Goal: Task Accomplishment & Management: Manage account settings

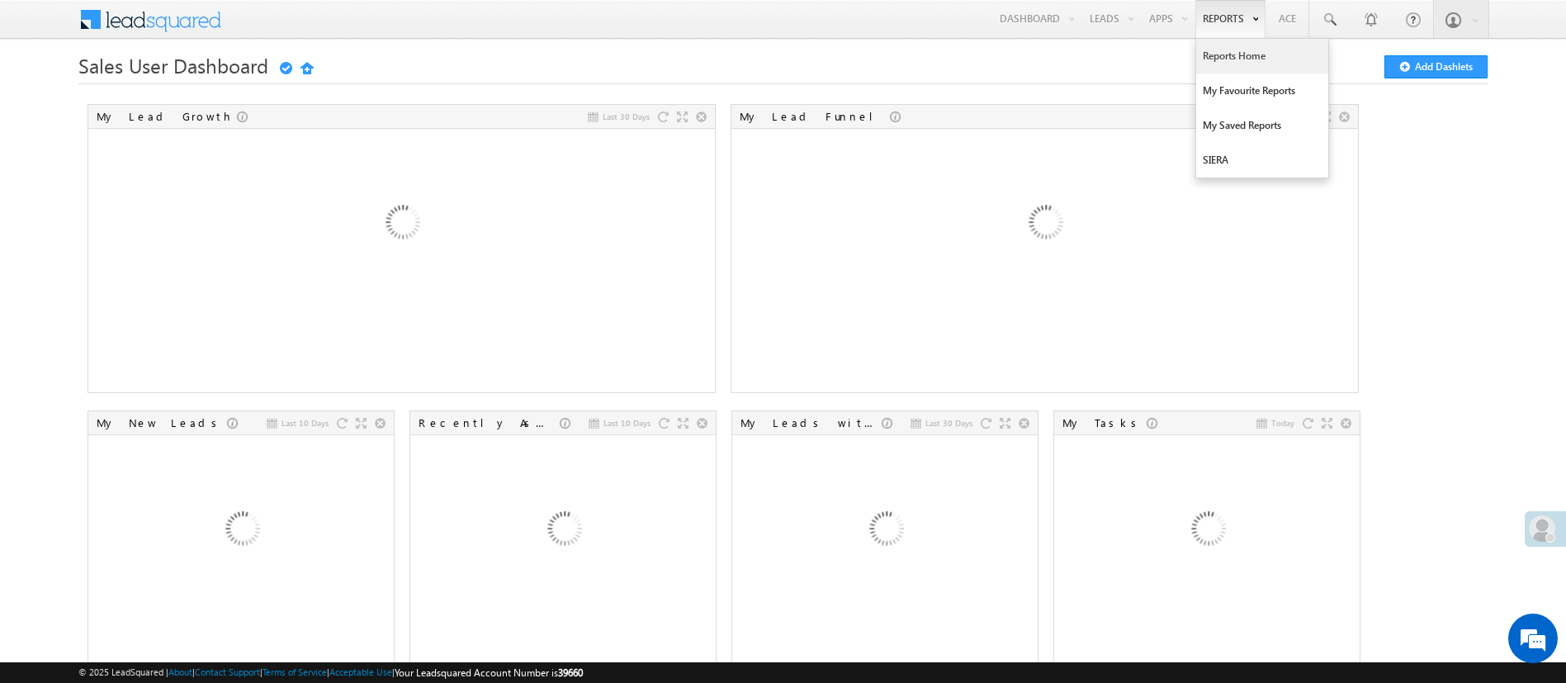
click at [1228, 52] on link "Reports Home" at bounding box center [1262, 56] width 132 height 35
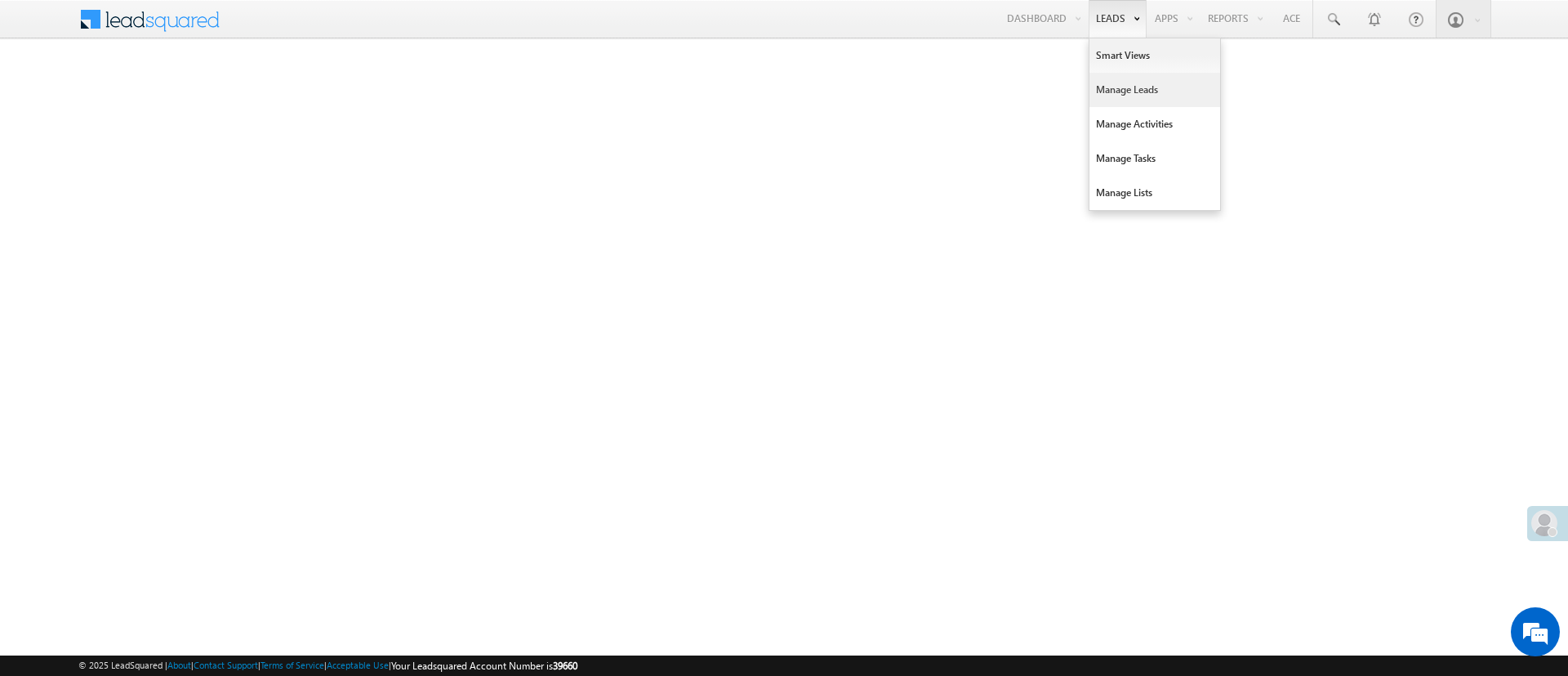
click at [1129, 96] on link "Manage Leads" at bounding box center [1154, 89] width 131 height 35
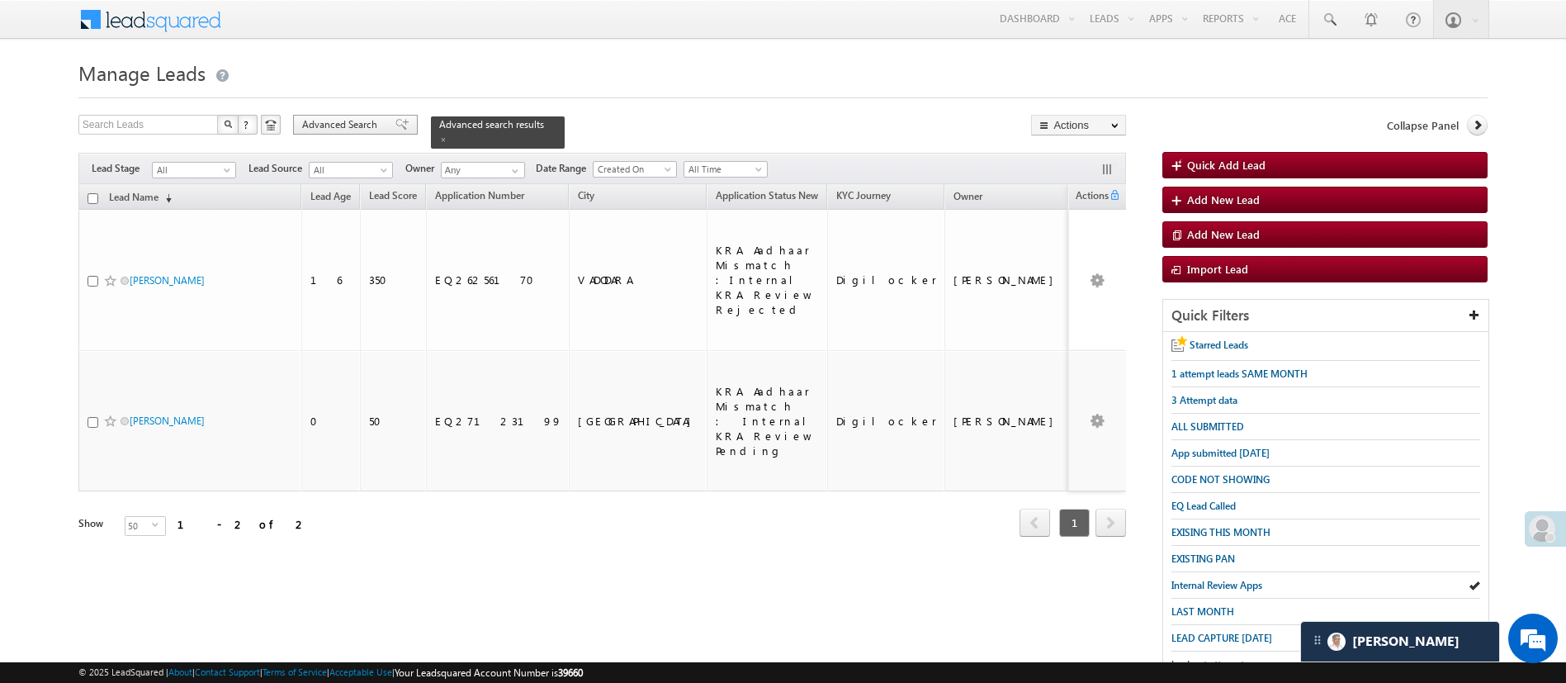
click at [352, 125] on span "Advanced Search" at bounding box center [342, 124] width 80 height 15
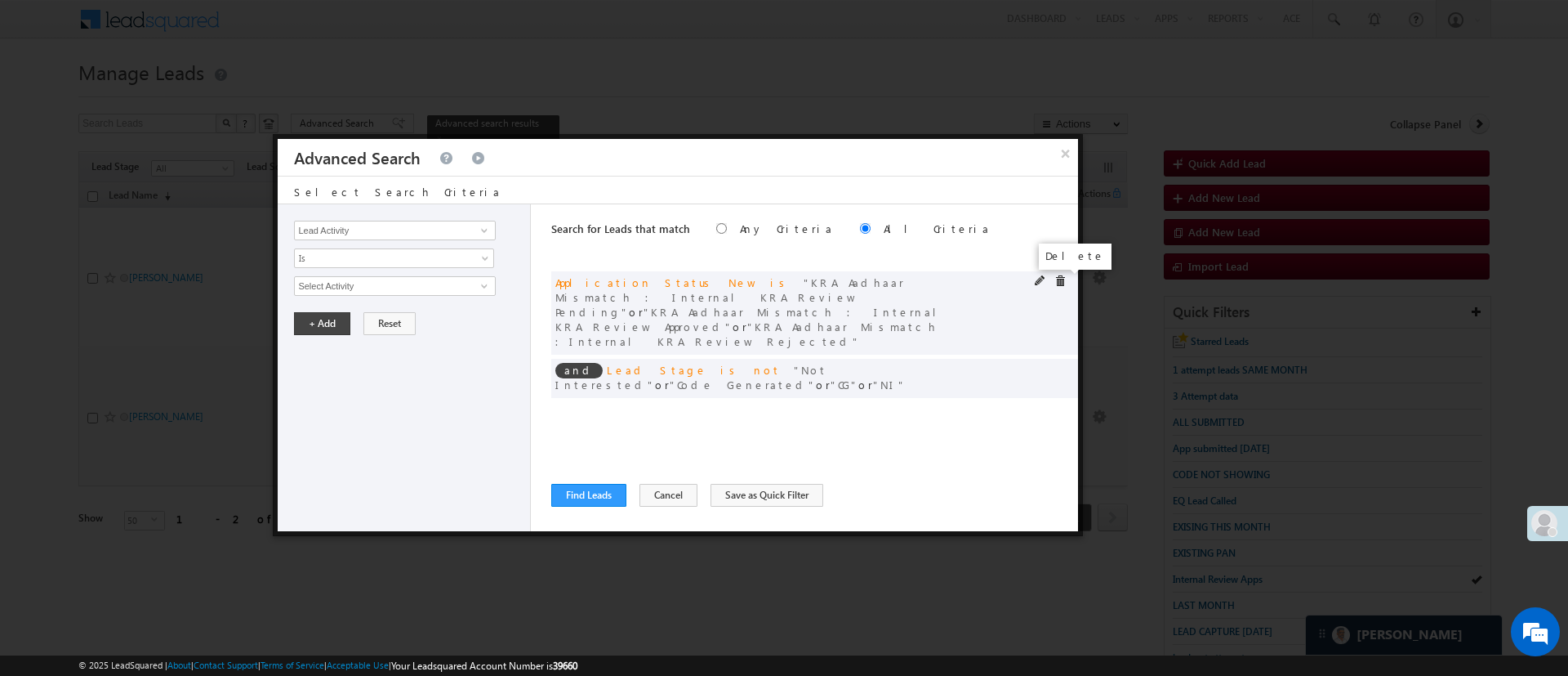
click at [1062, 275] on span at bounding box center [1061, 281] width 12 height 12
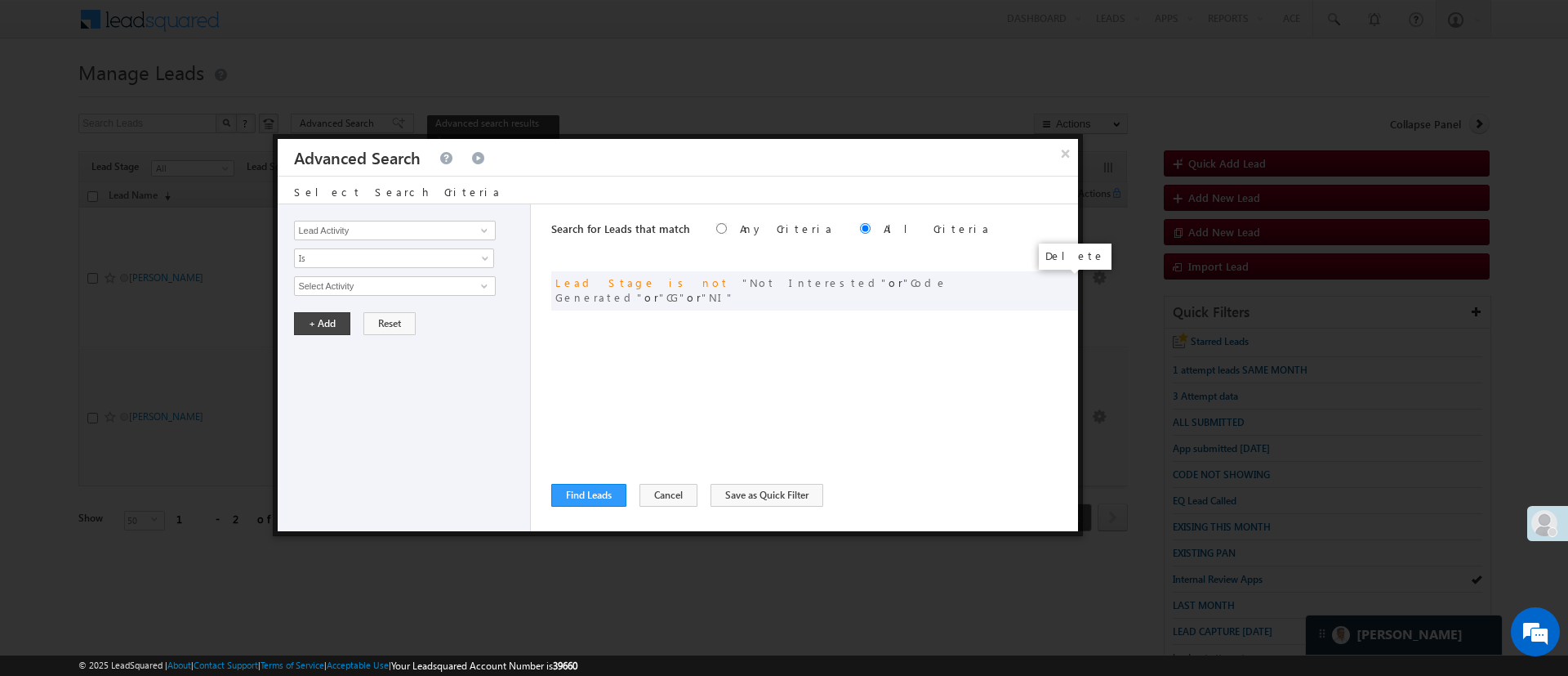
click at [0, 0] on span at bounding box center [0, 0] width 0 height 0
click at [486, 239] on input "Lead Activity" at bounding box center [394, 231] width 201 height 20
click at [483, 234] on span at bounding box center [484, 230] width 13 height 13
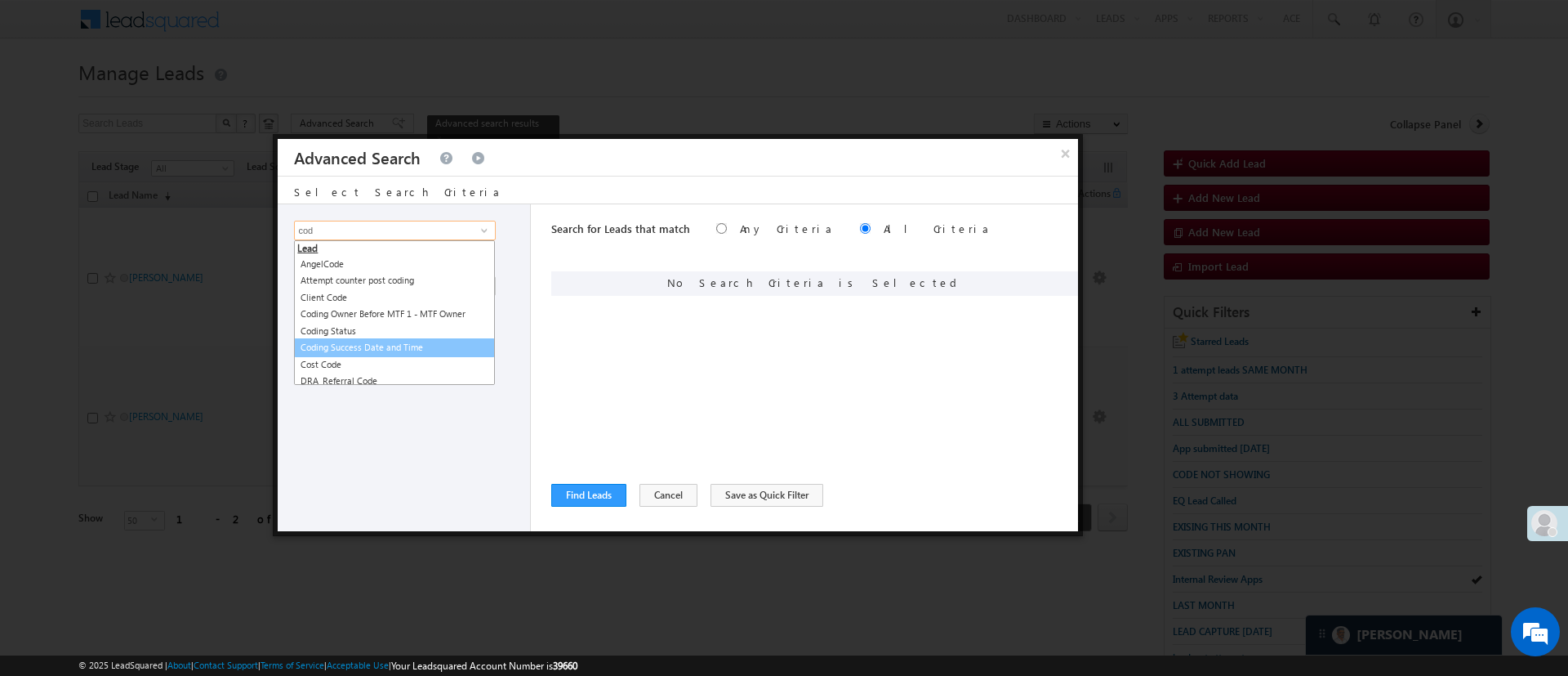
click at [417, 345] on link "Coding Success Date and Time" at bounding box center [394, 347] width 201 height 19
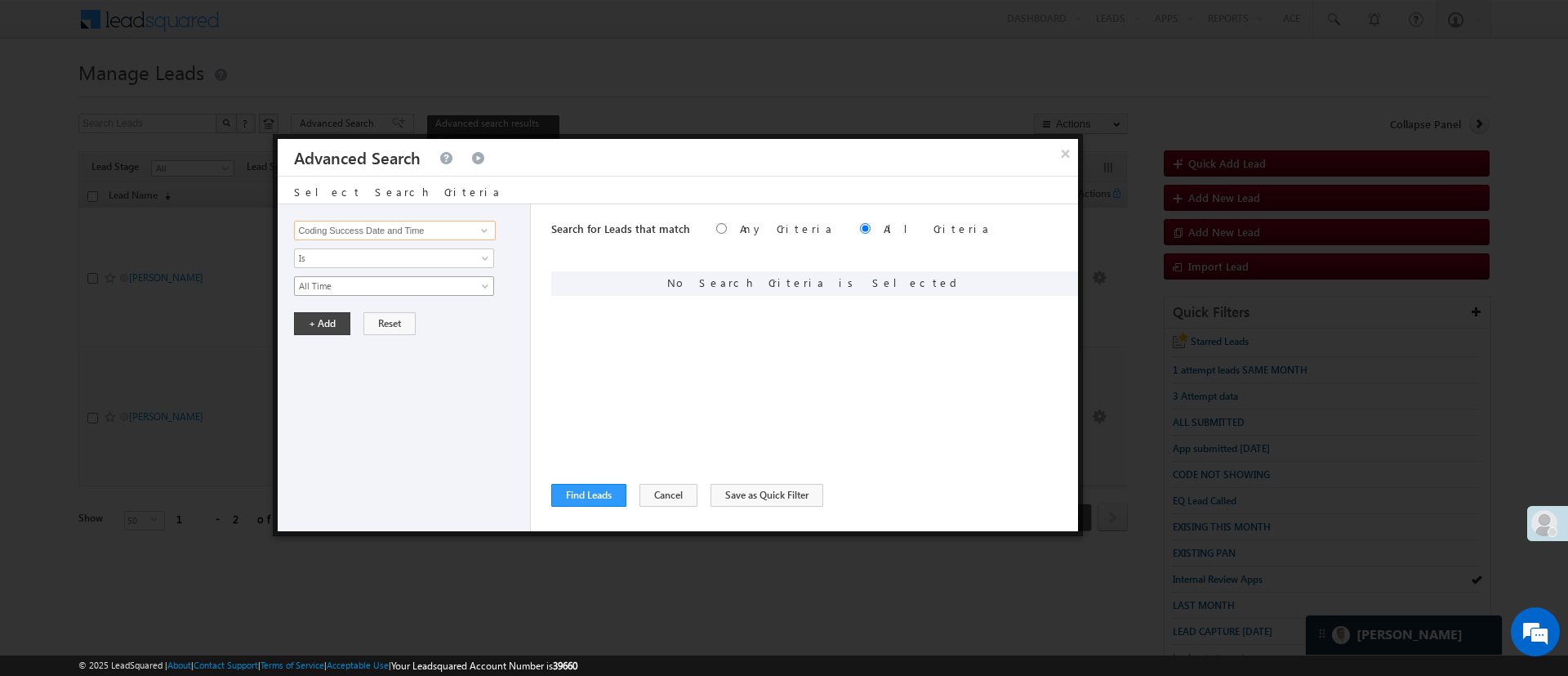
type input "Coding Success Date and Time"
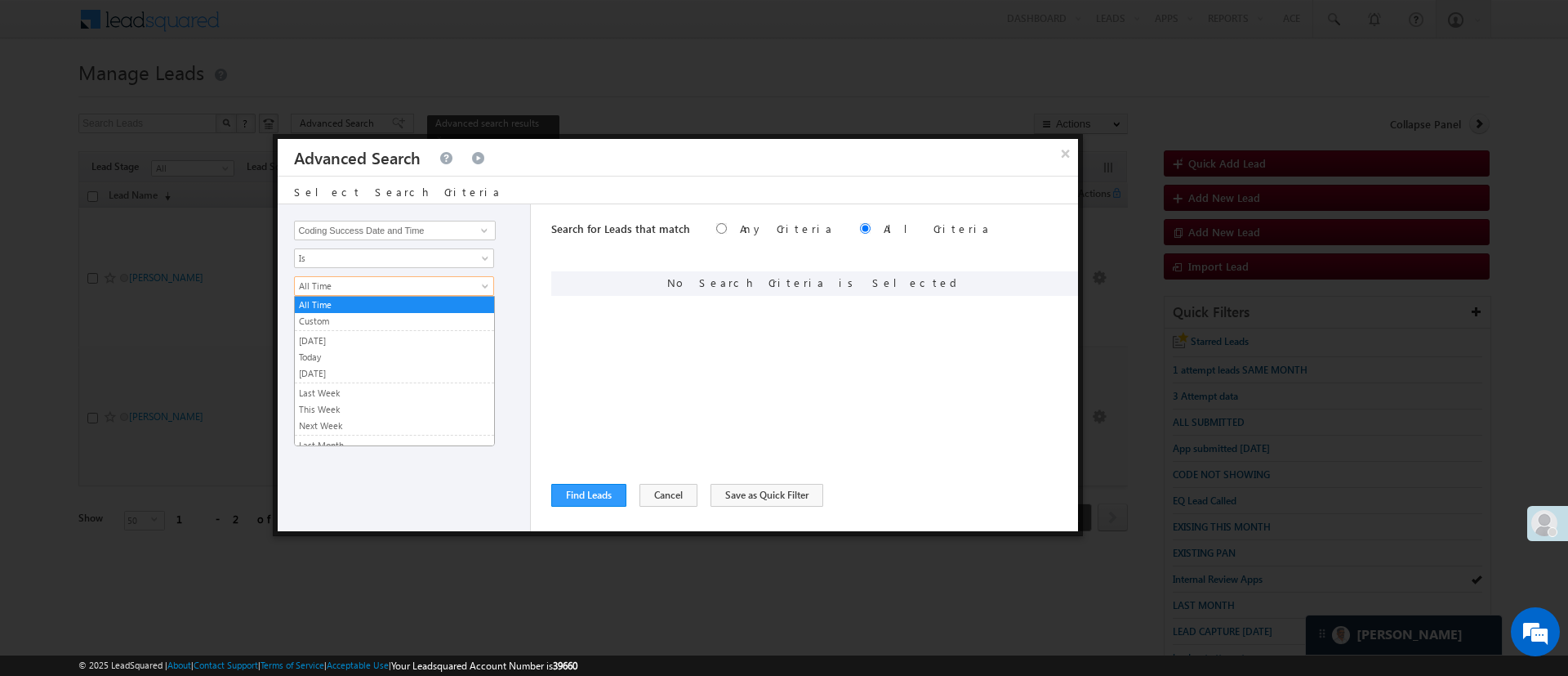
click at [384, 284] on span "All Time" at bounding box center [383, 285] width 177 height 15
click at [361, 350] on link "Today" at bounding box center [394, 356] width 199 height 15
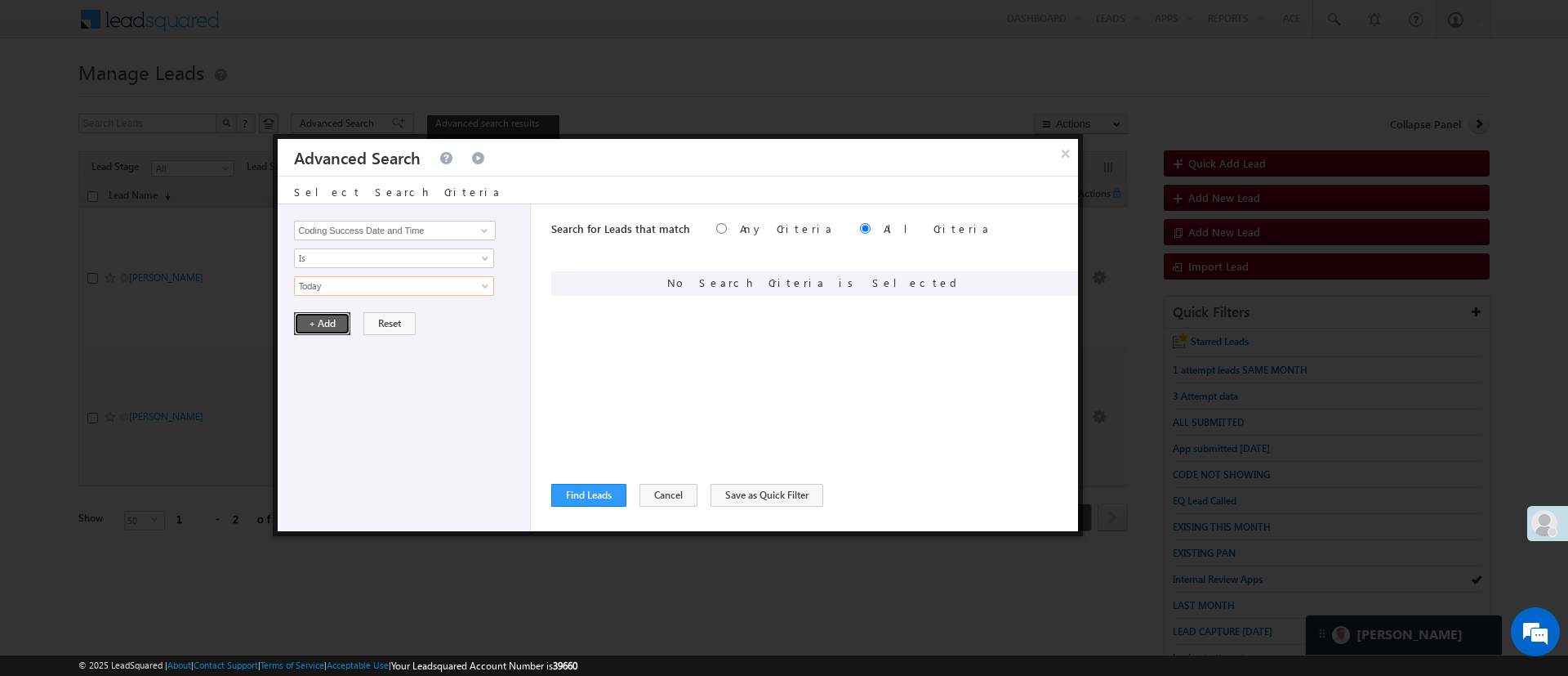
click at [329, 325] on button "+ Add" at bounding box center [322, 323] width 56 height 23
click at [609, 488] on button "Find Leads" at bounding box center [589, 495] width 75 height 23
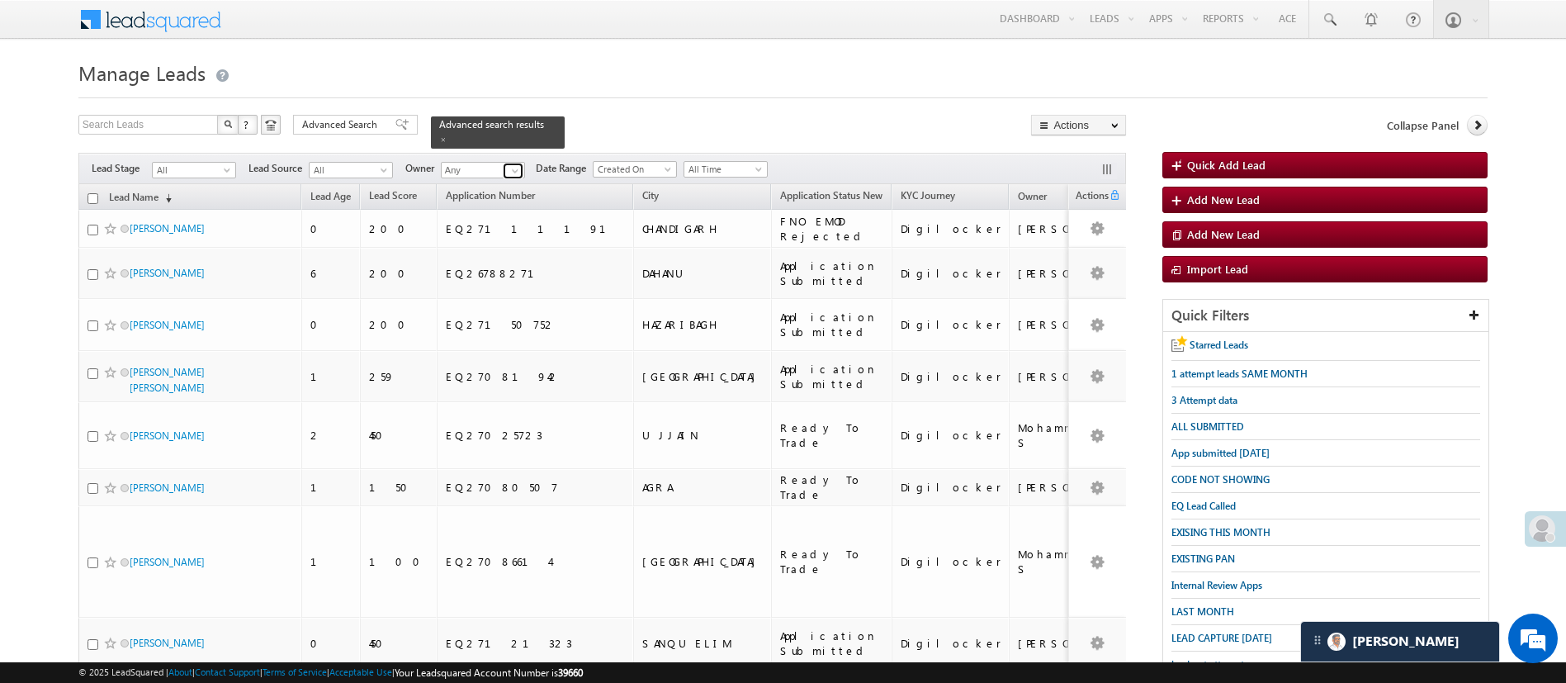
click at [507, 163] on link at bounding box center [513, 171] width 21 height 17
click at [525, 237] on link "Manish Panchal Manish.1Panchal@angelbroking.com" at bounding box center [523, 252] width 165 height 31
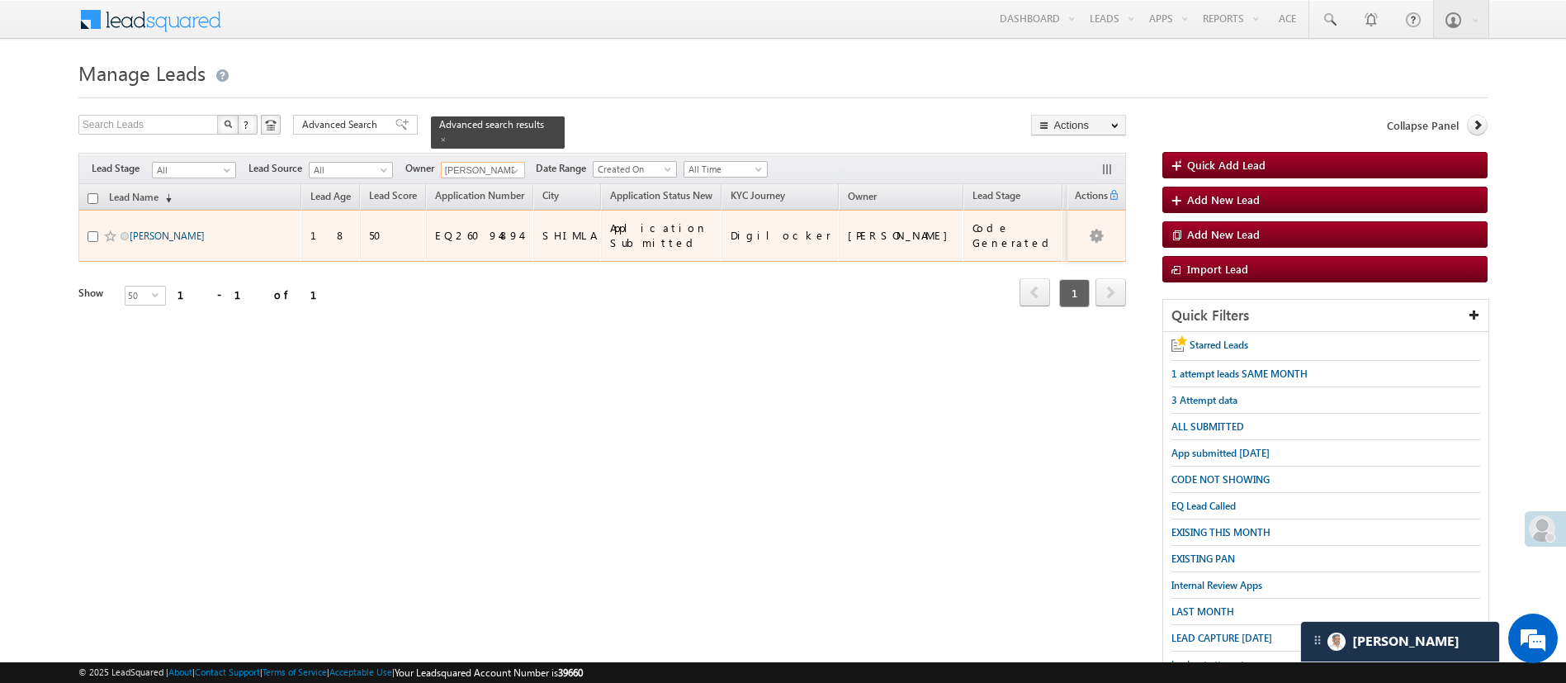
type input "[PERSON_NAME]"
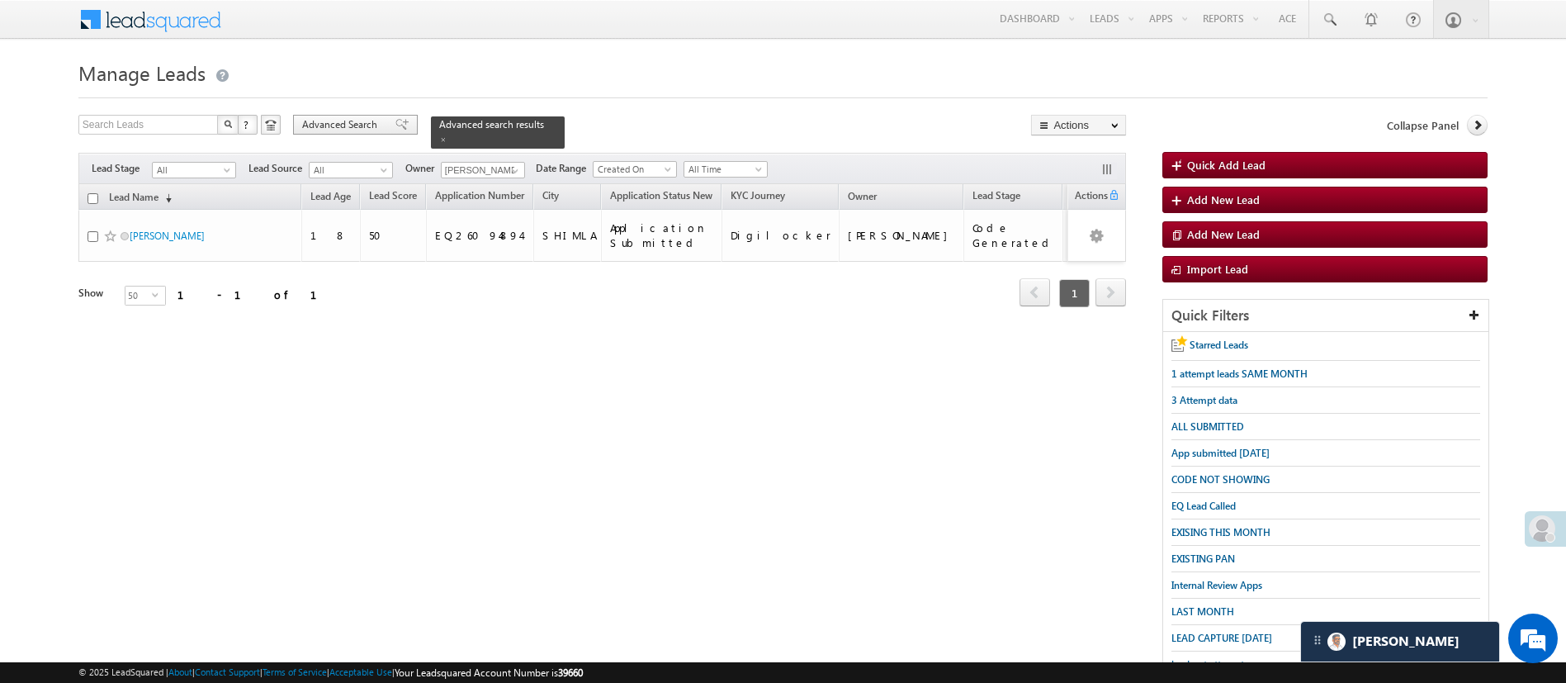
click at [365, 128] on span "Advanced Search" at bounding box center [342, 124] width 80 height 15
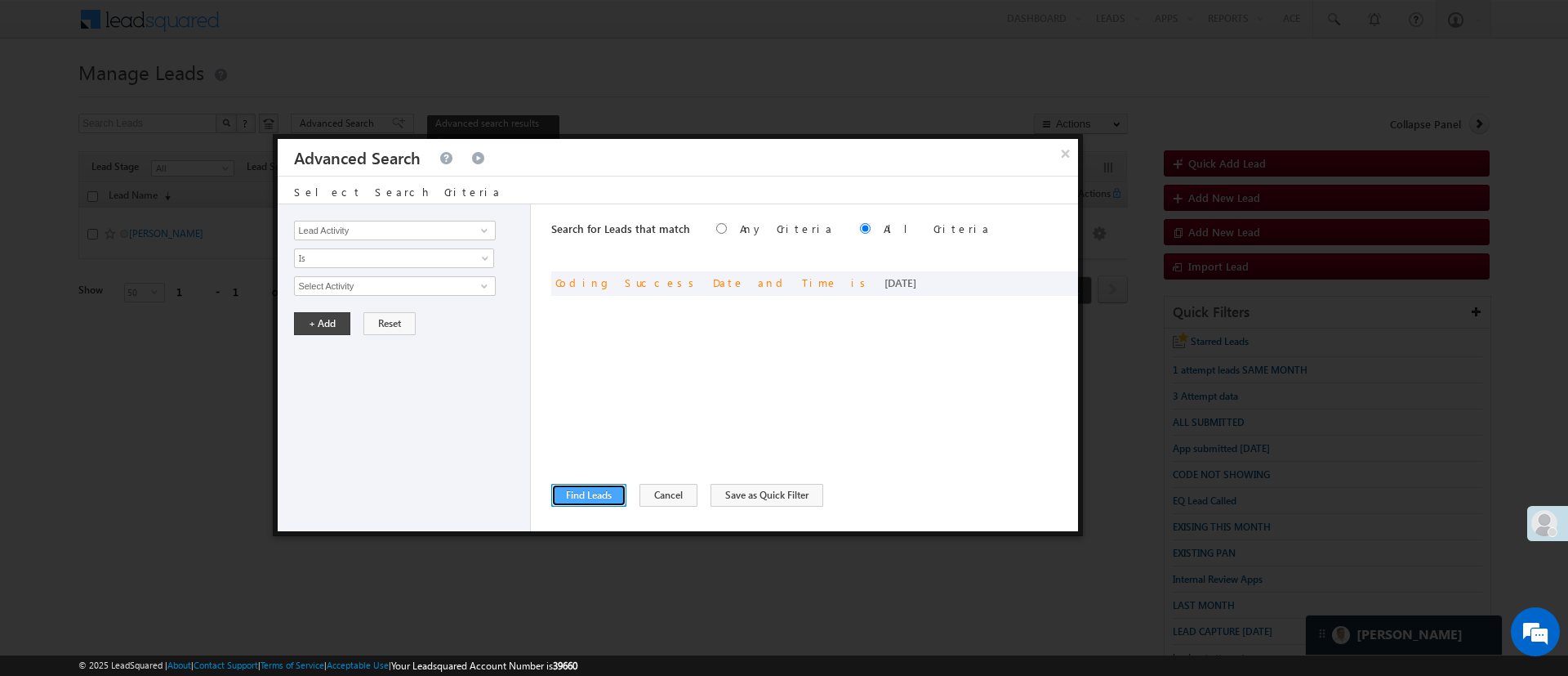
click at [583, 500] on button "Find Leads" at bounding box center [589, 495] width 75 height 23
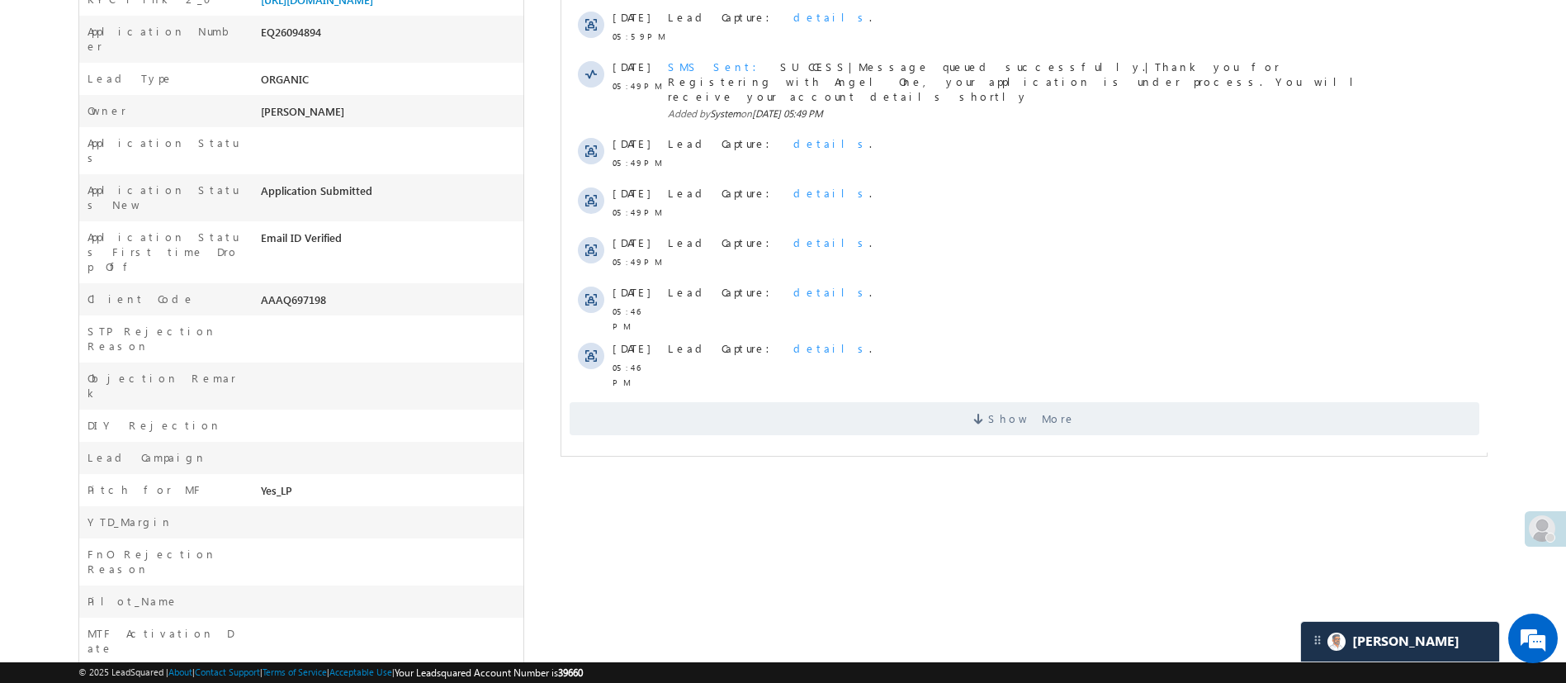
scroll to position [419, 0]
click at [1082, 400] on span "Show More" at bounding box center [1024, 416] width 910 height 33
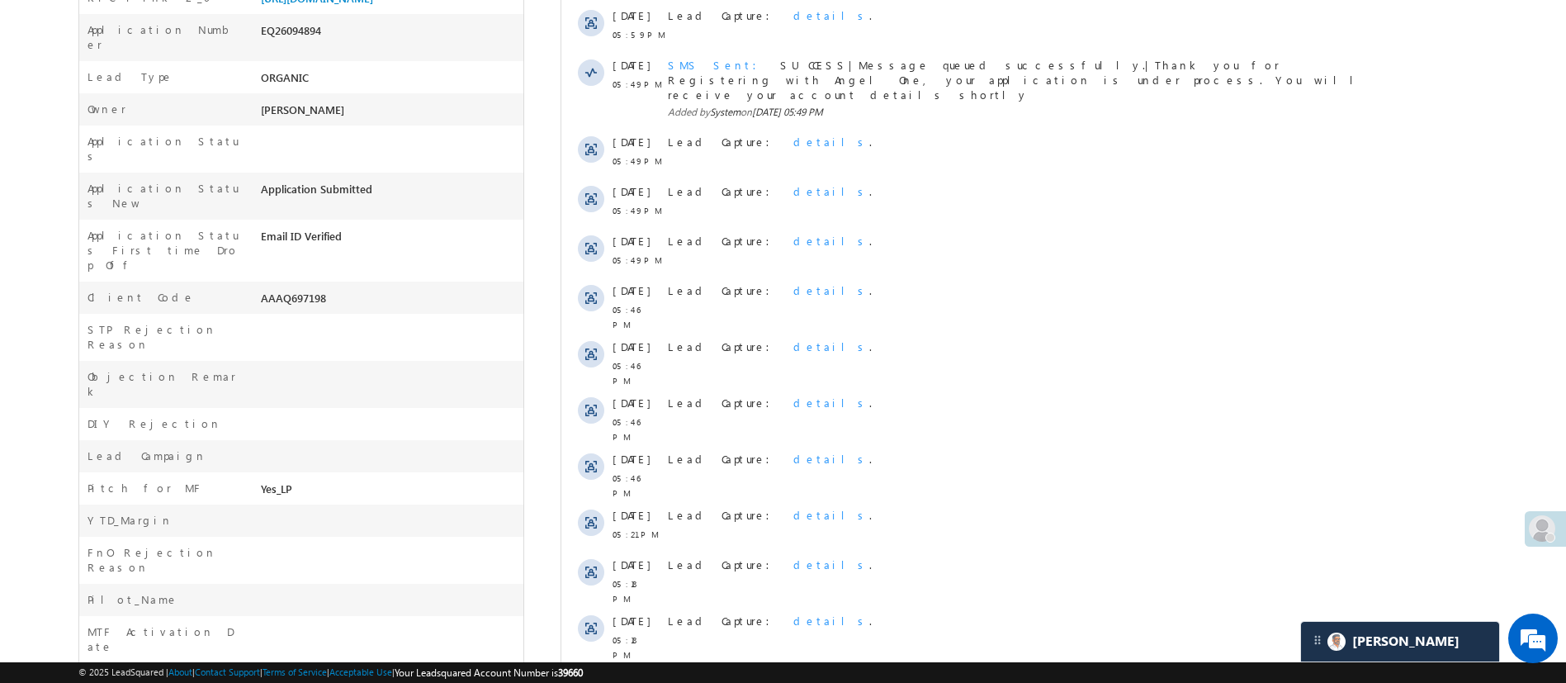
scroll to position [706, 0]
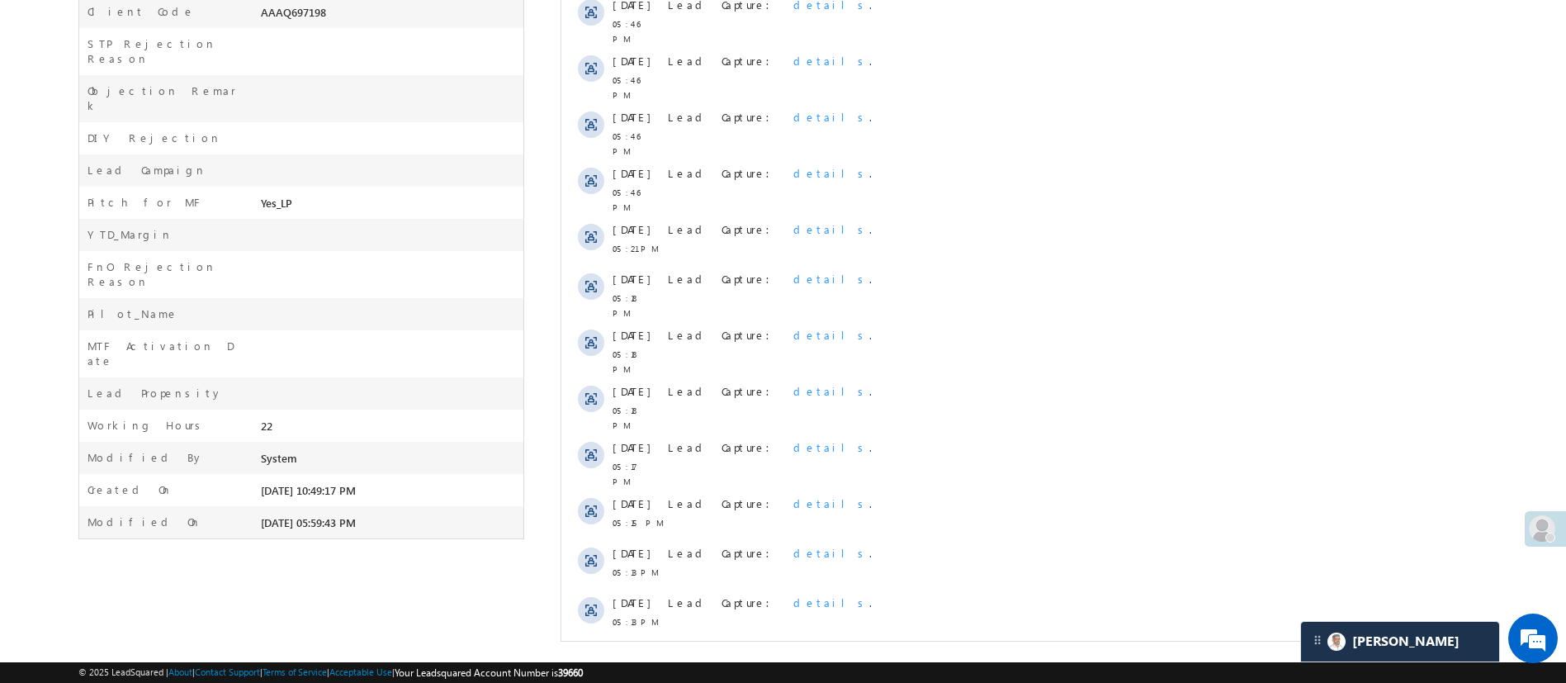
click at [1076, 650] on span "Show More" at bounding box center [1024, 666] width 910 height 33
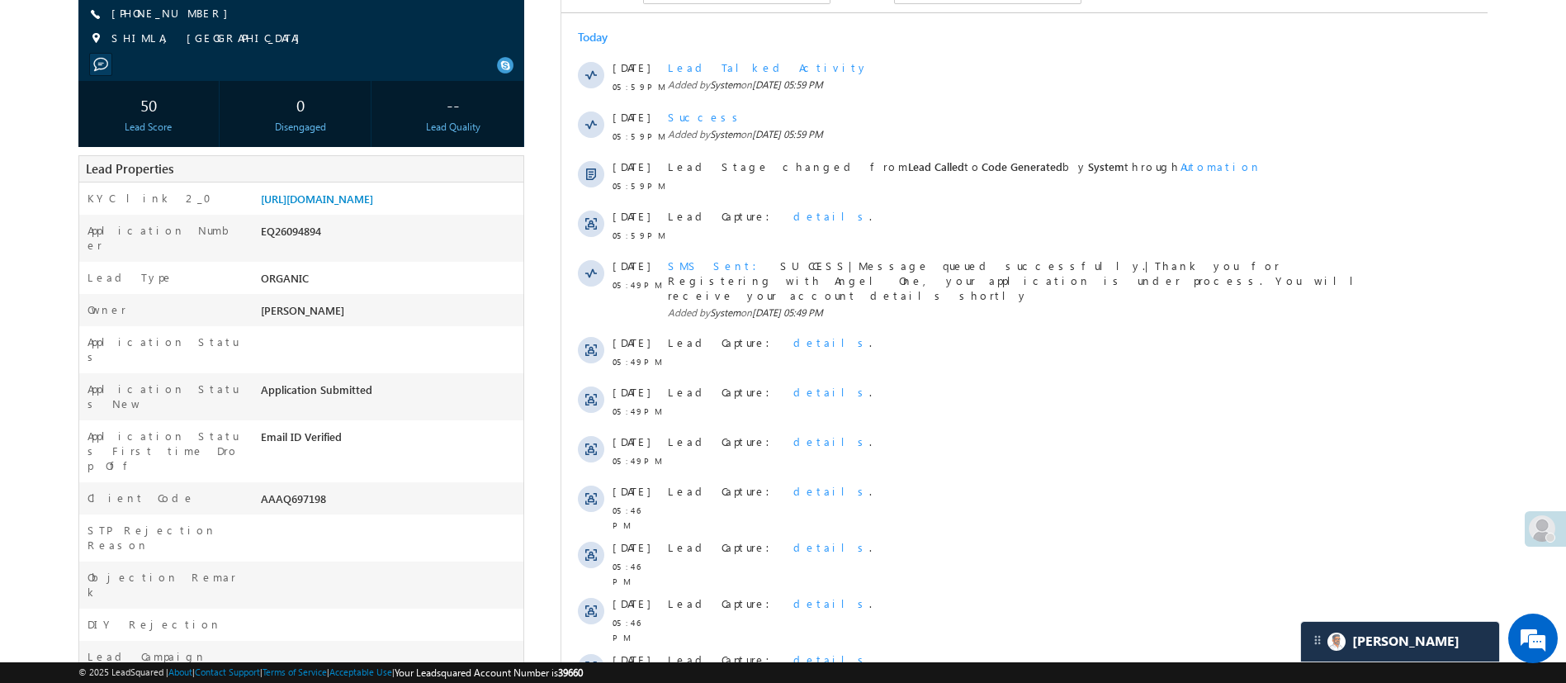
scroll to position [0, 0]
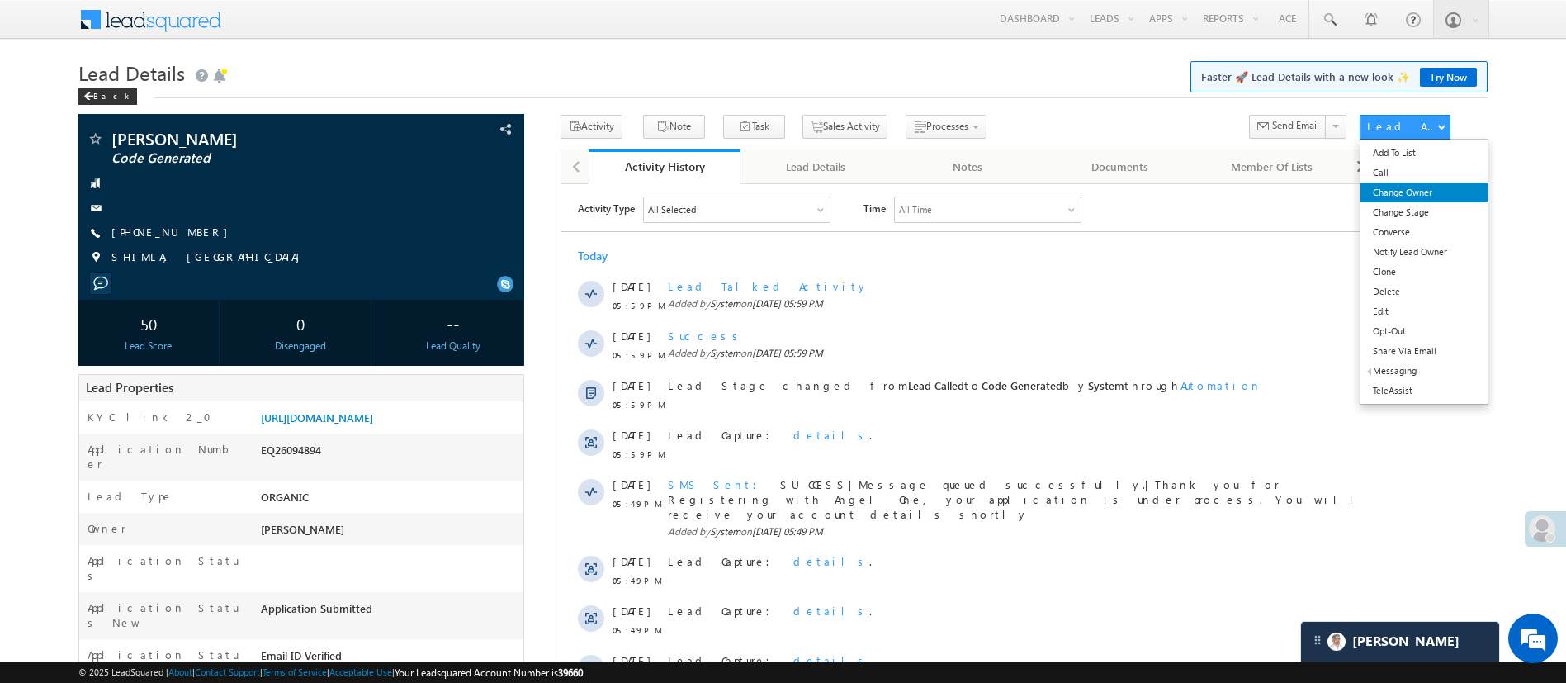
click at [1408, 191] on link "Change Owner" at bounding box center [1423, 192] width 126 height 20
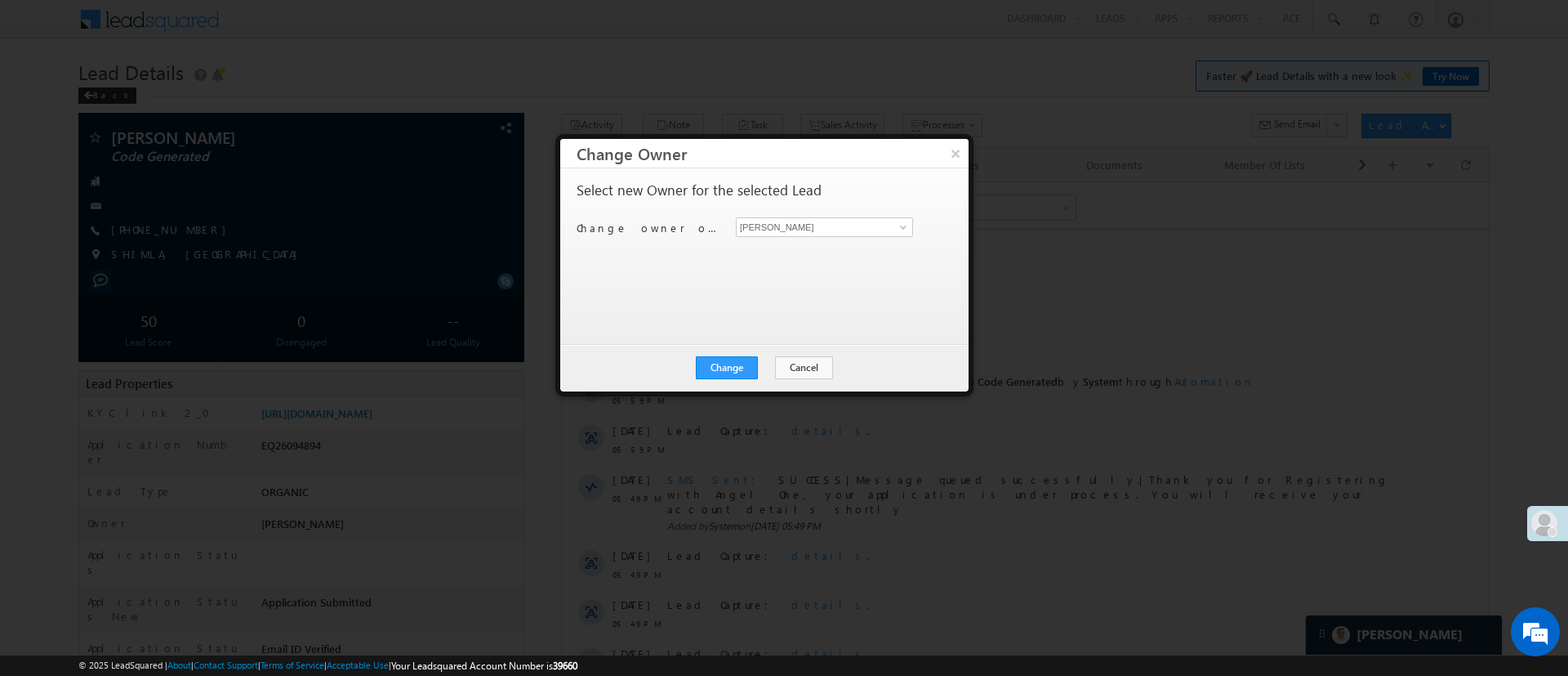
click at [905, 237] on div "Change owner of 1 lead to Manish Panchal Manish Panchal" at bounding box center [763, 231] width 372 height 26
click at [905, 227] on span at bounding box center [902, 227] width 13 height 13
click at [826, 277] on link "Ujjwal 1Gurnani Ujjwal.1Gurnani@angelbroking.com" at bounding box center [824, 280] width 177 height 31
type input "[PERSON_NAME] 1Gurnani"
click at [718, 358] on button "Change" at bounding box center [726, 367] width 62 height 23
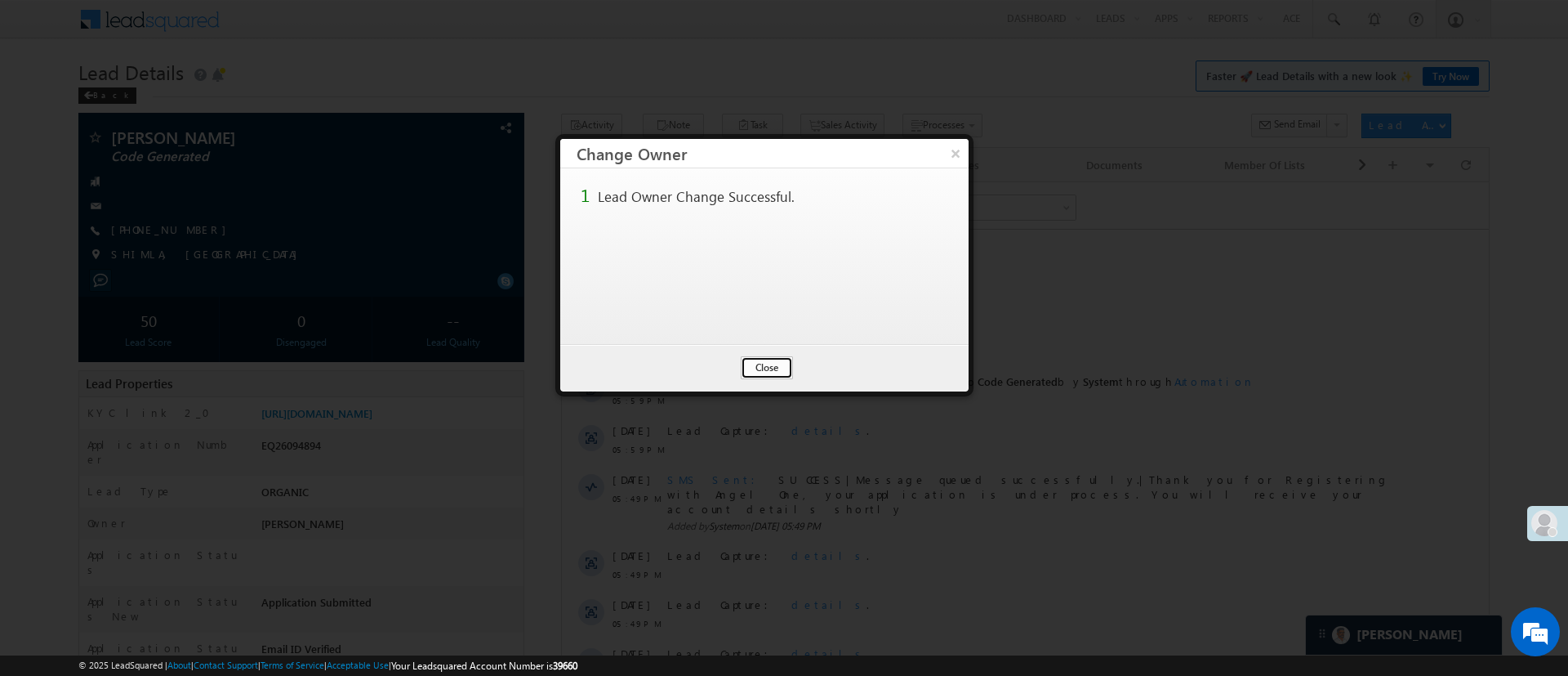
click at [777, 366] on button "Close" at bounding box center [767, 367] width 52 height 23
